Goal: Use online tool/utility: Utilize a website feature to perform a specific function

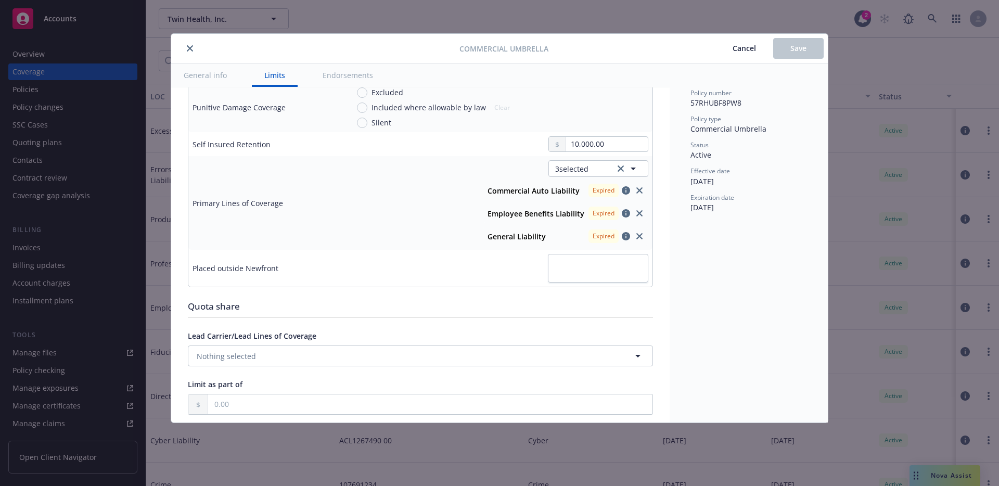
scroll to position [412, 0]
click at [545, 189] on strong "Commercial Auto Liability" at bounding box center [533, 191] width 92 height 10
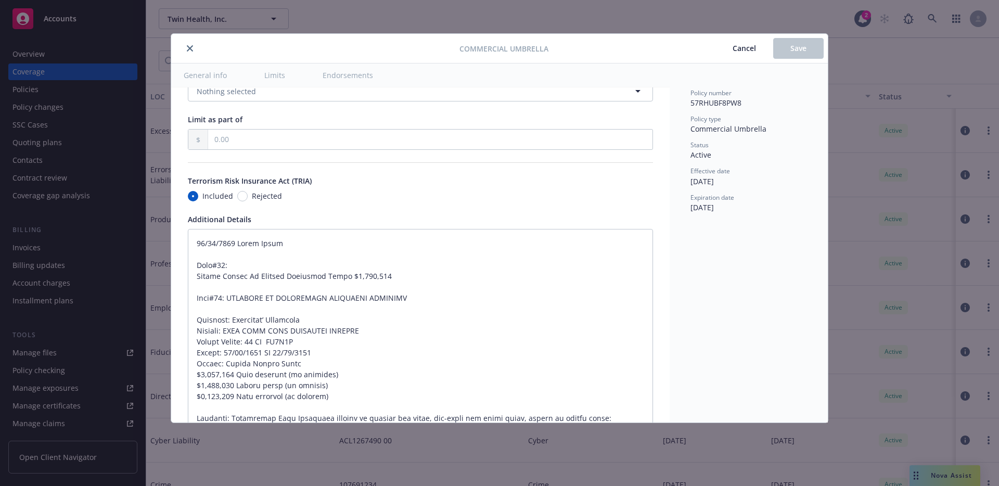
scroll to position [749, 0]
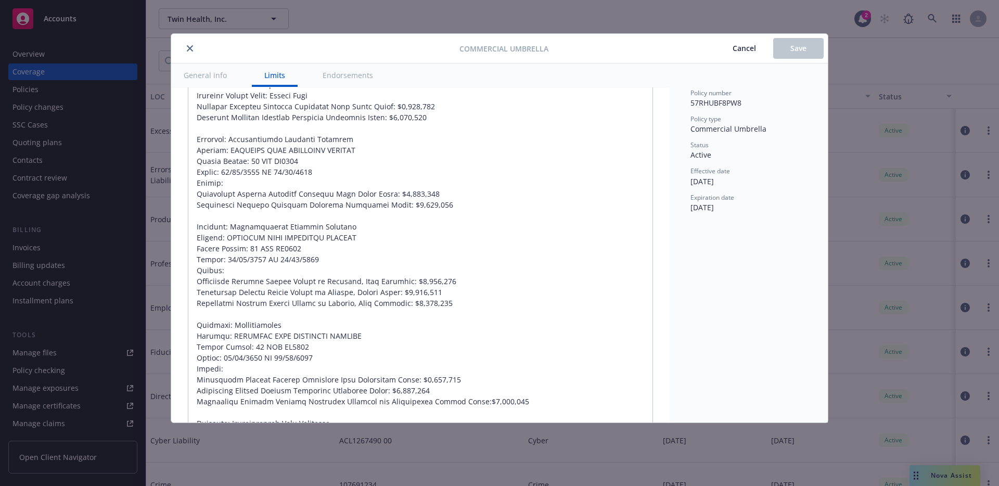
type textarea "x"
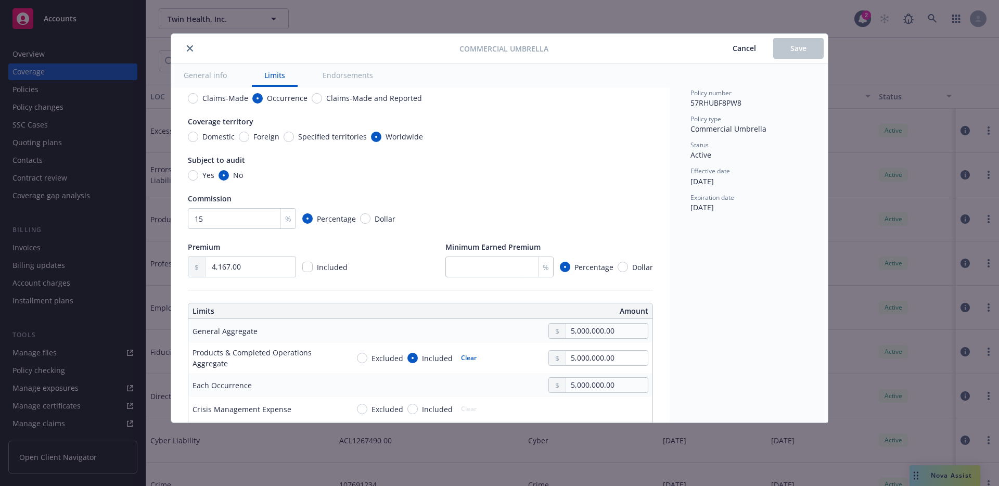
scroll to position [0, 0]
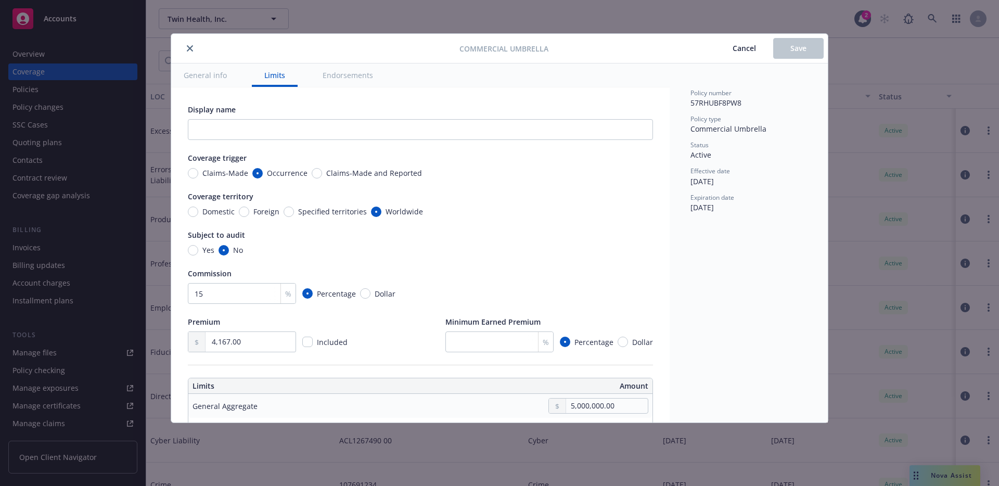
click at [744, 40] on button "Cancel" at bounding box center [744, 48] width 58 height 21
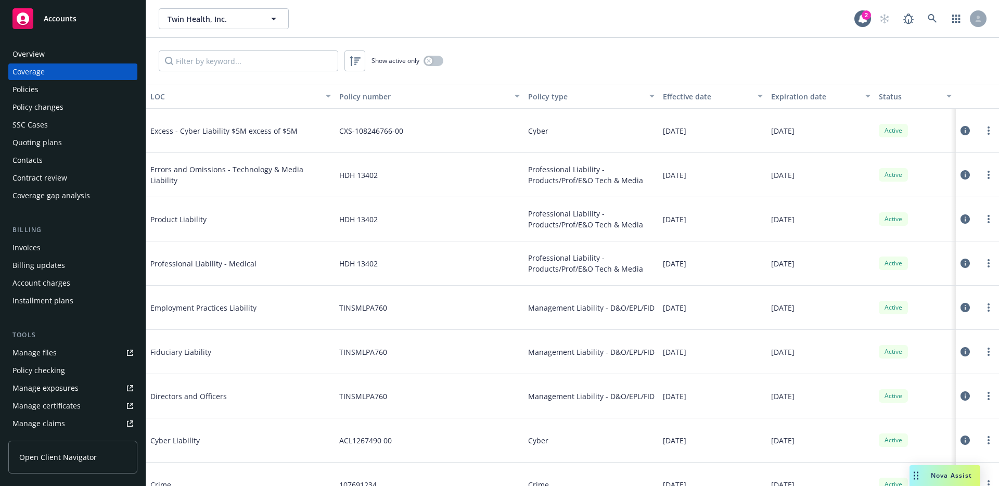
scroll to position [210, 0]
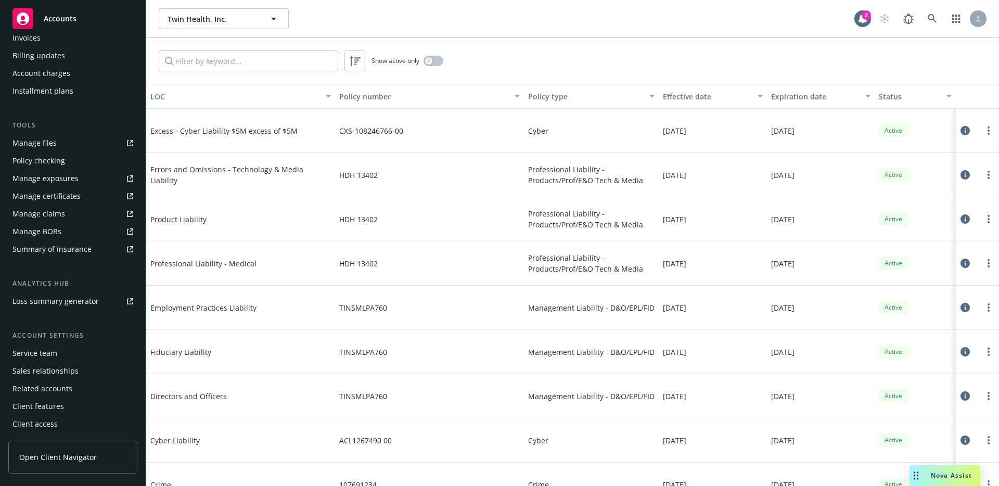
click at [93, 302] on div "Loss summary generator" at bounding box center [55, 301] width 86 height 17
